Goal: Task Accomplishment & Management: Complete application form

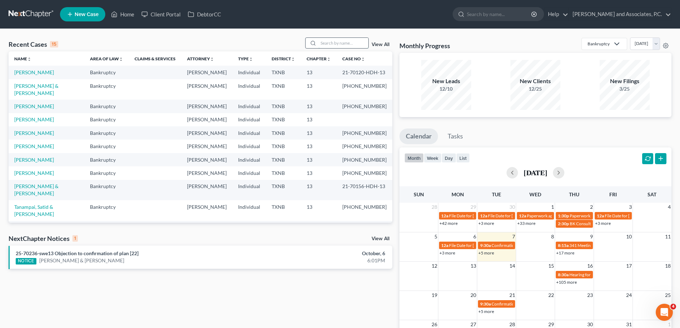
click at [330, 45] on input "search" at bounding box center [343, 43] width 50 height 10
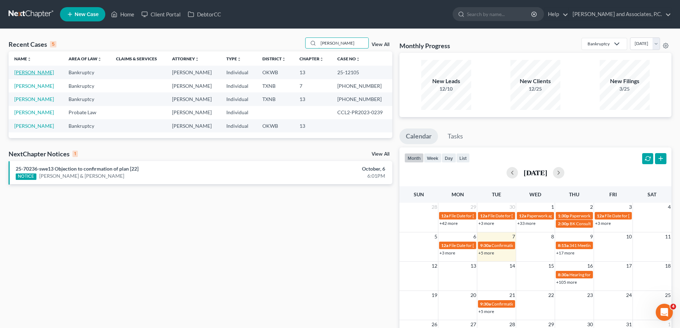
type input "[PERSON_NAME]"
click at [34, 74] on link "[PERSON_NAME]" at bounding box center [34, 72] width 40 height 6
select select "5"
select select "0"
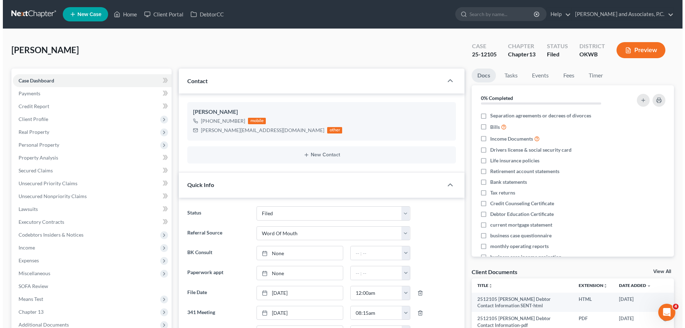
scroll to position [48, 0]
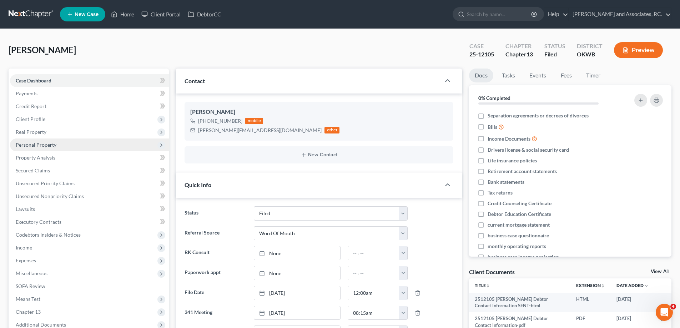
click at [41, 144] on span "Personal Property" at bounding box center [36, 145] width 41 height 6
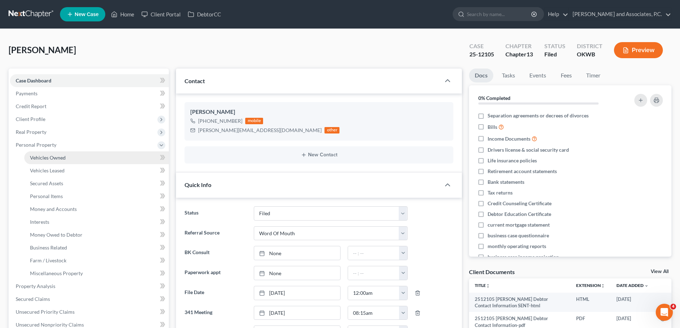
click at [49, 158] on span "Vehicles Owned" at bounding box center [48, 158] width 36 height 6
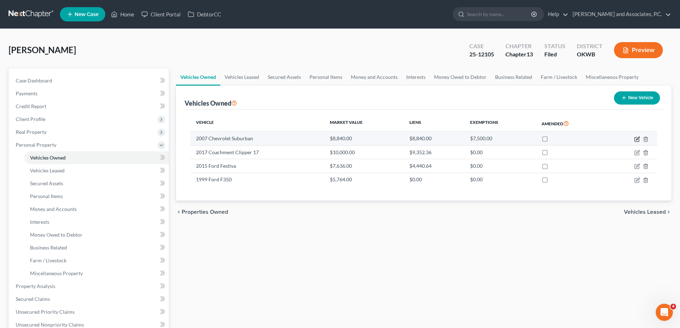
click at [636, 138] on icon "button" at bounding box center [637, 139] width 6 height 6
select select "7"
select select "19"
select select "3"
select select "0"
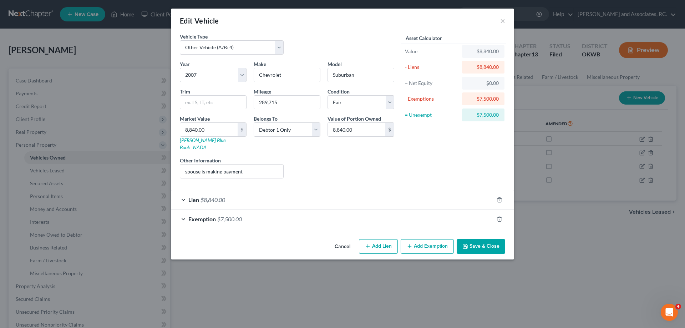
click at [193, 196] on span "Lien" at bounding box center [193, 199] width 11 height 7
